Goal: Task Accomplishment & Management: Complete application form

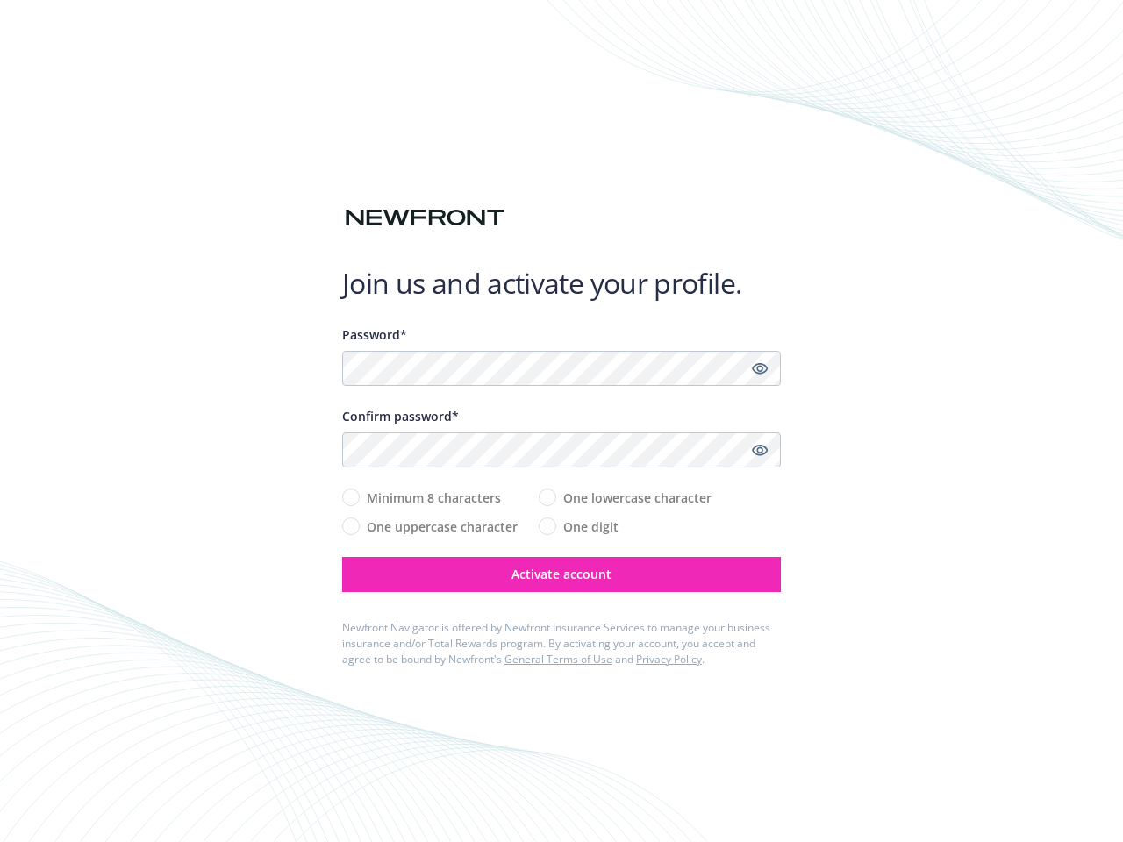
click at [561, 421] on div "Confirm password*" at bounding box center [561, 416] width 439 height 18
click at [760, 368] on icon "Show password" at bounding box center [760, 369] width 16 height 16
click at [760, 450] on icon "Show password" at bounding box center [760, 450] width 16 height 16
click at [561, 575] on span "Activate account" at bounding box center [561, 574] width 100 height 17
